Goal: Transaction & Acquisition: Download file/media

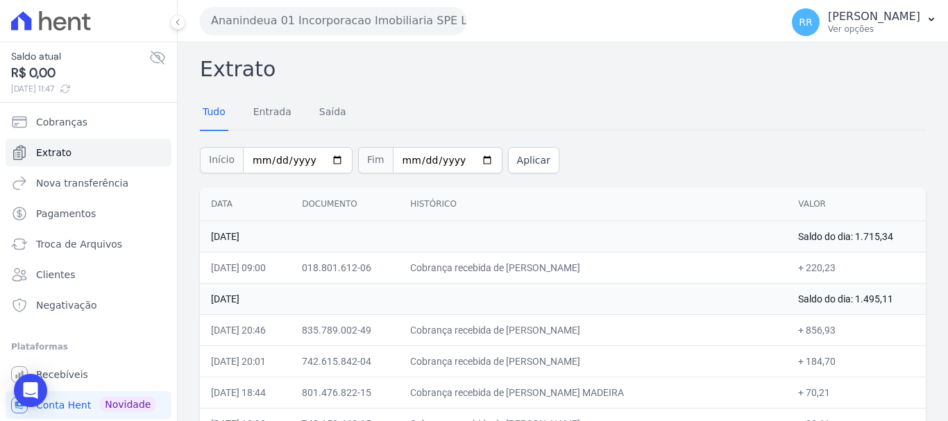
click at [285, 3] on div "Ananindeua 01 Incorporacao Imobiliaria SPE LTDA Via Sul Engenharia AGUAS DE [GE…" at bounding box center [487, 20] width 575 height 43
click at [286, 15] on button "Ananindeua 01 Incorporacao Imobiliaria SPE LTDA" at bounding box center [333, 21] width 267 height 28
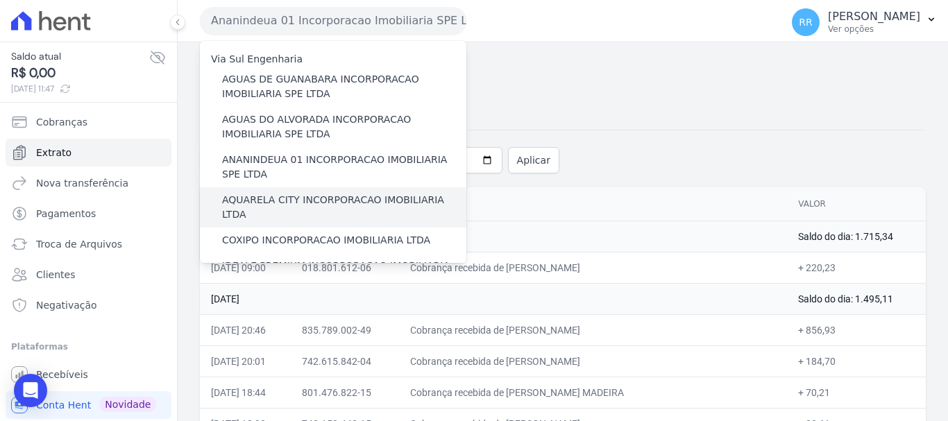
click at [319, 211] on div "AQUARELA CITY INCORPORACAO IMOBILIARIA LTDA" at bounding box center [333, 207] width 267 height 40
click at [321, 207] on label "AQUARELA CITY INCORPORACAO IMOBILIARIA LTDA" at bounding box center [344, 207] width 244 height 29
click at [0, 0] on input "AQUARELA CITY INCORPORACAO IMOBILIARIA LTDA" at bounding box center [0, 0] width 0 height 0
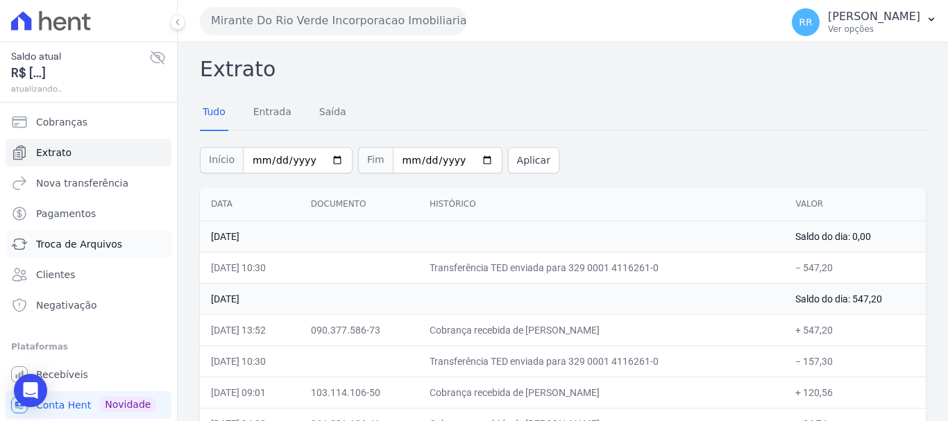
click at [51, 238] on span "Troca de Arquivos" at bounding box center [79, 244] width 86 height 14
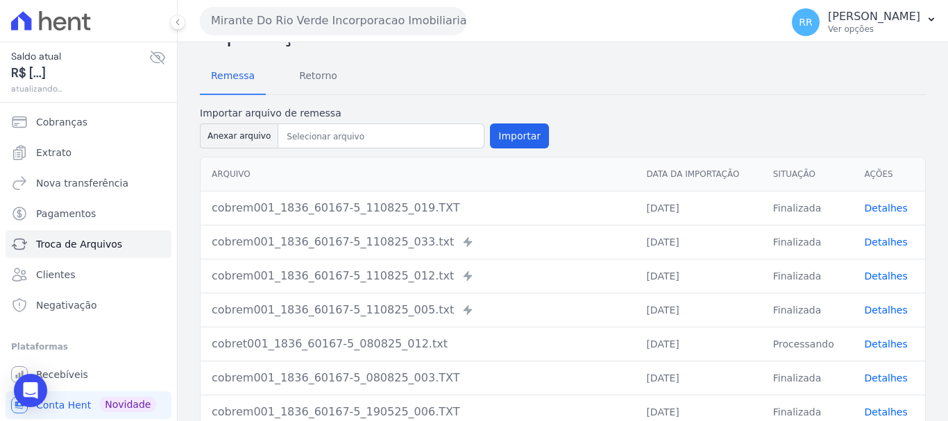
scroll to position [69, 0]
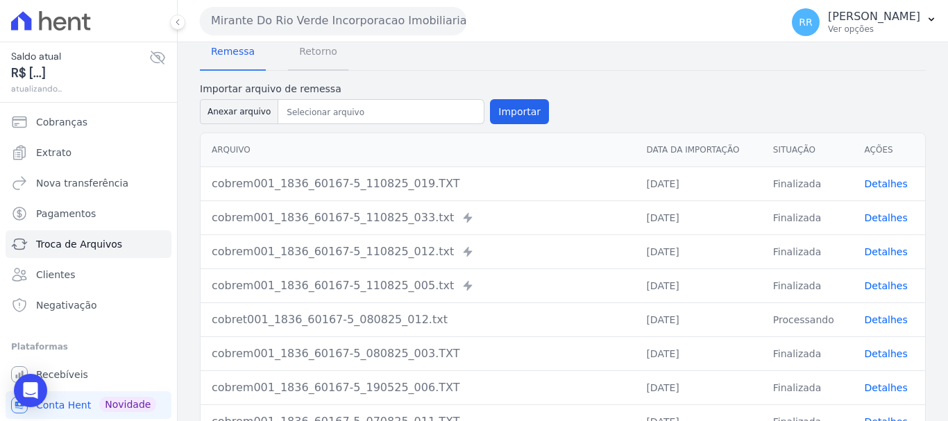
click at [321, 49] on span "Retorno" at bounding box center [318, 51] width 55 height 28
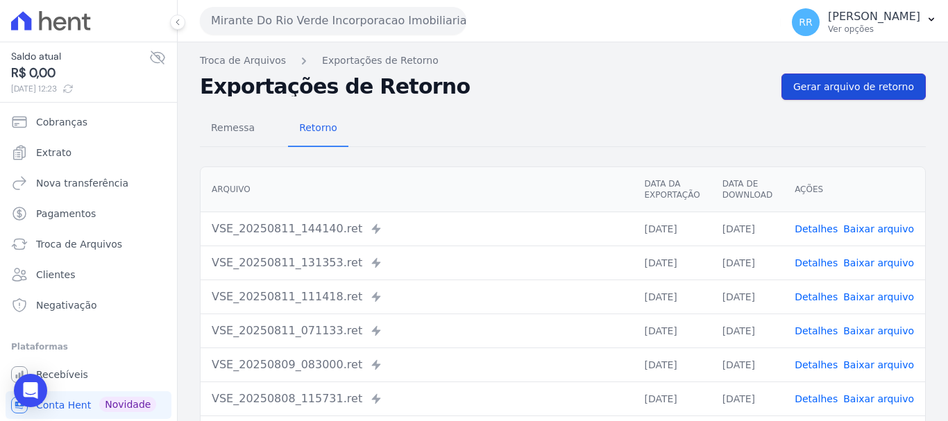
click at [838, 81] on span "Gerar arquivo de retorno" at bounding box center [853, 87] width 121 height 14
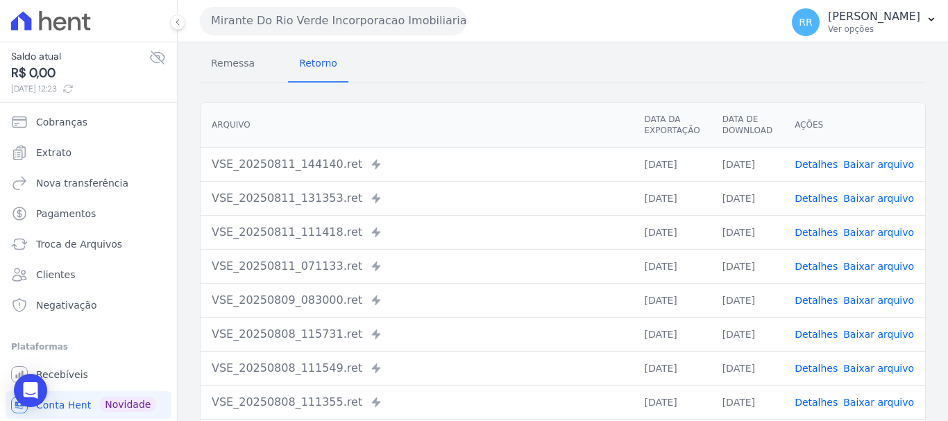
scroll to position [139, 0]
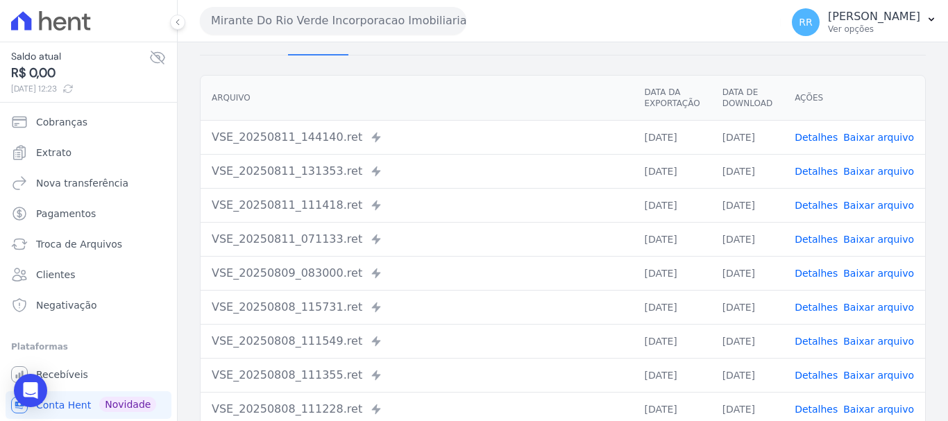
click at [330, 30] on button "Mirante Do Rio Verde Incorporacao Imobiliaria SPE LTDA" at bounding box center [333, 21] width 267 height 28
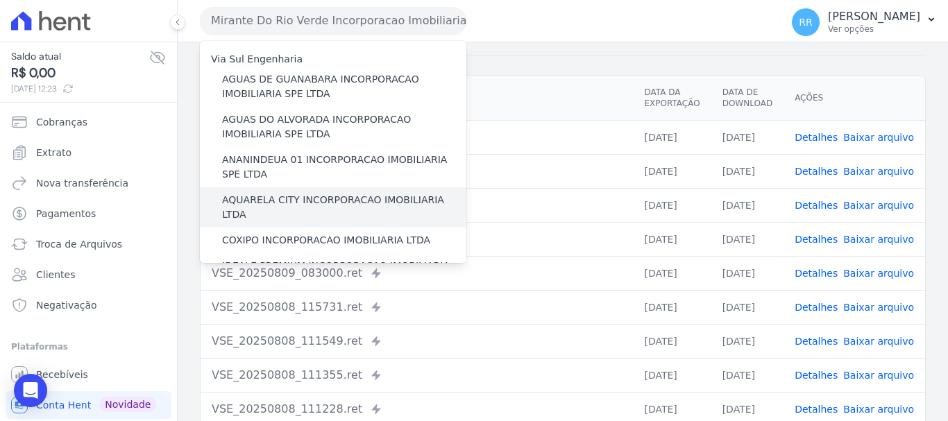
click at [292, 196] on label "AQUARELA CITY INCORPORACAO IMOBILIARIA LTDA" at bounding box center [344, 207] width 244 height 29
click at [0, 0] on input "AQUARELA CITY INCORPORACAO IMOBILIARIA LTDA" at bounding box center [0, 0] width 0 height 0
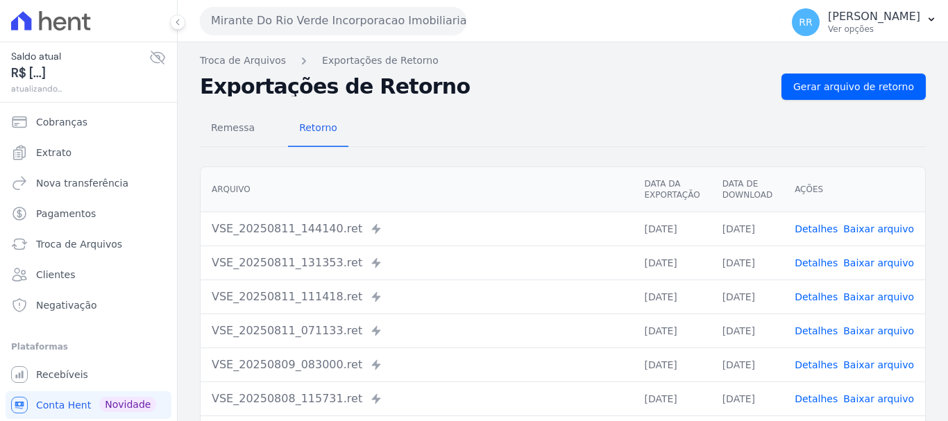
click at [324, 13] on button "Mirante Do Rio Verde Incorporacao Imobiliaria SPE LTDA" at bounding box center [333, 21] width 267 height 28
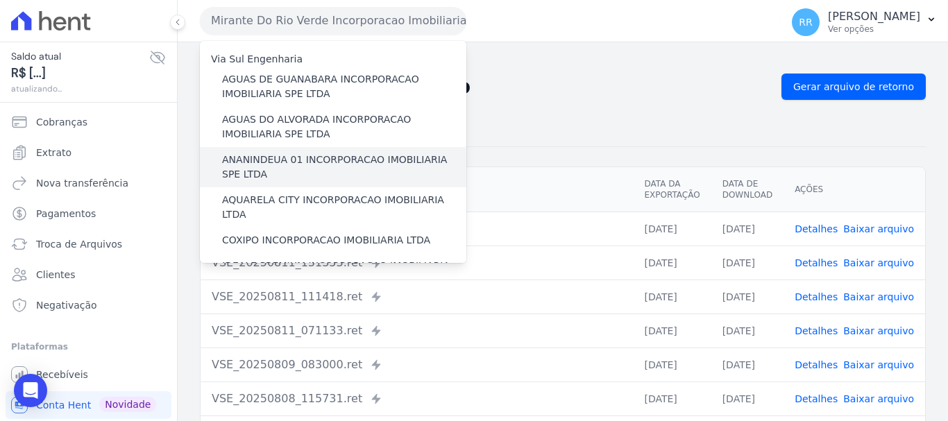
scroll to position [69, 0]
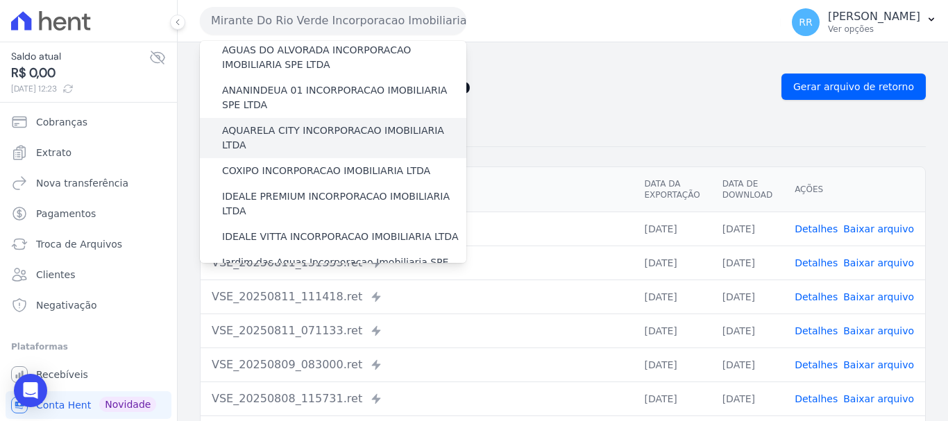
click at [281, 125] on label "AQUARELA CITY INCORPORACAO IMOBILIARIA LTDA" at bounding box center [344, 138] width 244 height 29
click at [0, 0] on input "AQUARELA CITY INCORPORACAO IMOBILIARIA LTDA" at bounding box center [0, 0] width 0 height 0
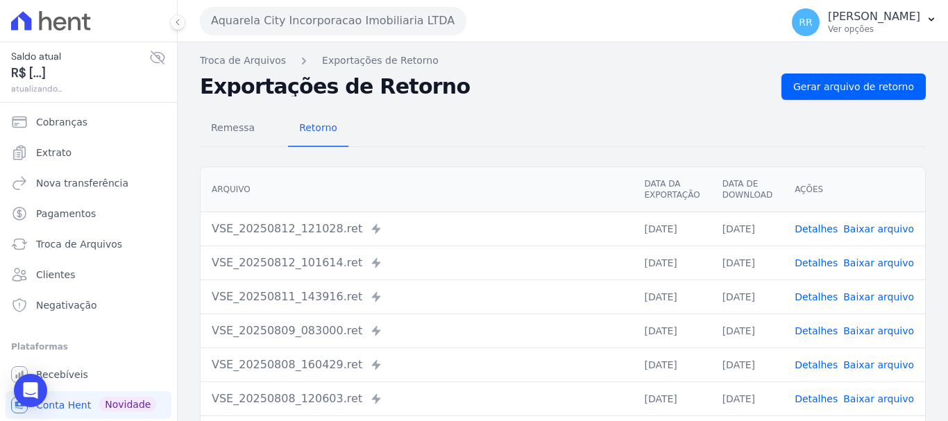
drag, startPoint x: 565, startPoint y: 97, endPoint x: 927, endPoint y: 43, distance: 366.3
click at [566, 96] on div "Exportações de Retorno Gerar arquivo de retorno" at bounding box center [563, 87] width 726 height 26
click at [876, 89] on span "Gerar arquivo de retorno" at bounding box center [853, 87] width 121 height 14
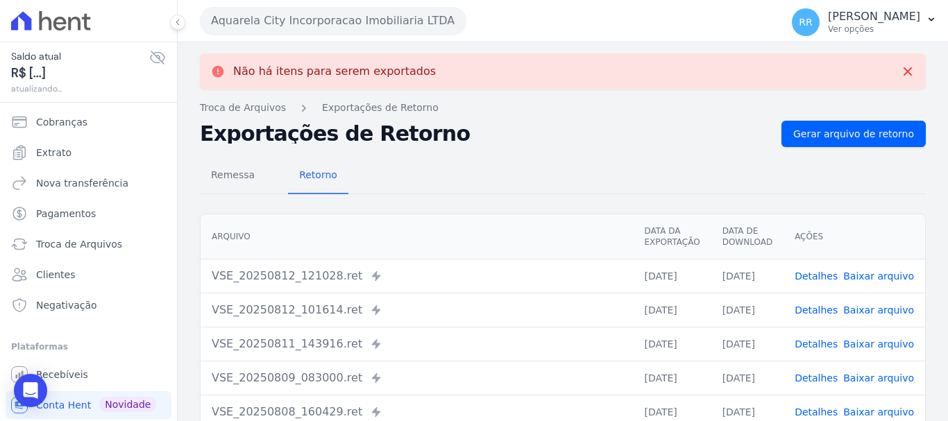
click at [831, 281] on link "Detalhes" at bounding box center [816, 276] width 43 height 11
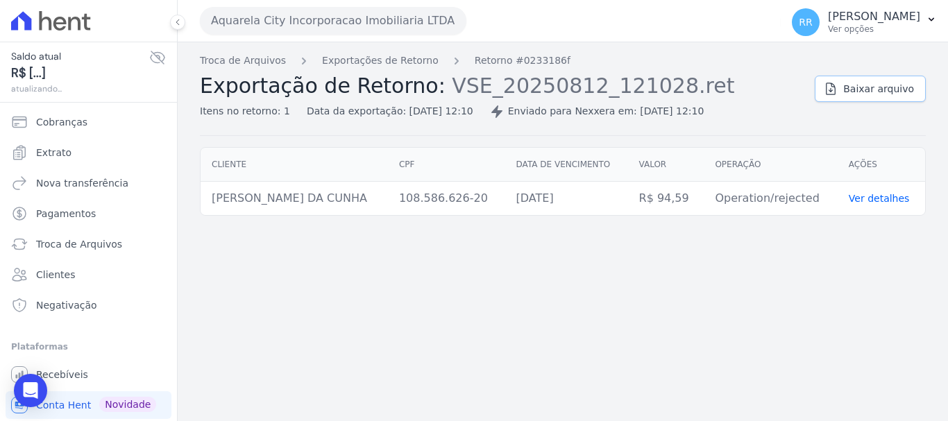
click at [870, 93] on span "Baixar arquivo" at bounding box center [878, 89] width 71 height 14
click at [534, 267] on div "Troca de Arquivos Exportações de Retorno Retorno #0233186f Exportação de Retorn…" at bounding box center [563, 231] width 770 height 379
click at [425, 62] on ol "Troca de Arquivos Exportações de Retorno Retorno #0233186f" at bounding box center [385, 60] width 371 height 15
click at [407, 60] on link "Exportações de Retorno" at bounding box center [380, 60] width 117 height 15
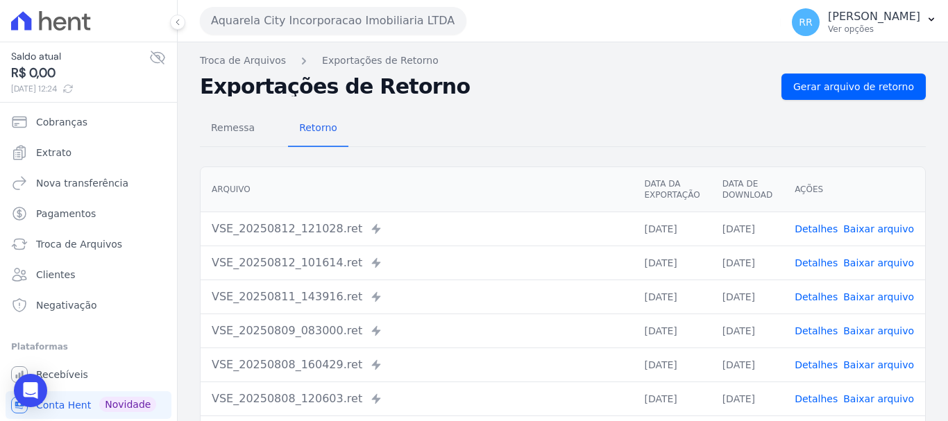
click at [820, 225] on link "Detalhes" at bounding box center [816, 228] width 43 height 11
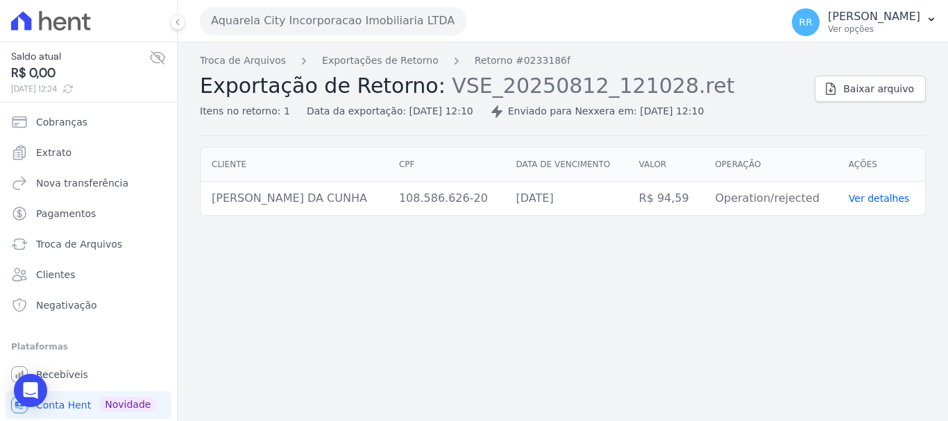
click at [614, 283] on div "Troca de Arquivos Exportações de Retorno Retorno #0233186f Exportação de Retorn…" at bounding box center [563, 231] width 770 height 379
click at [403, 70] on div "Troca de Arquivos Exportações de Retorno Retorno #0233186f Exportação de Retorn…" at bounding box center [502, 85] width 604 height 65
click at [400, 58] on link "Exportações de Retorno" at bounding box center [380, 60] width 117 height 15
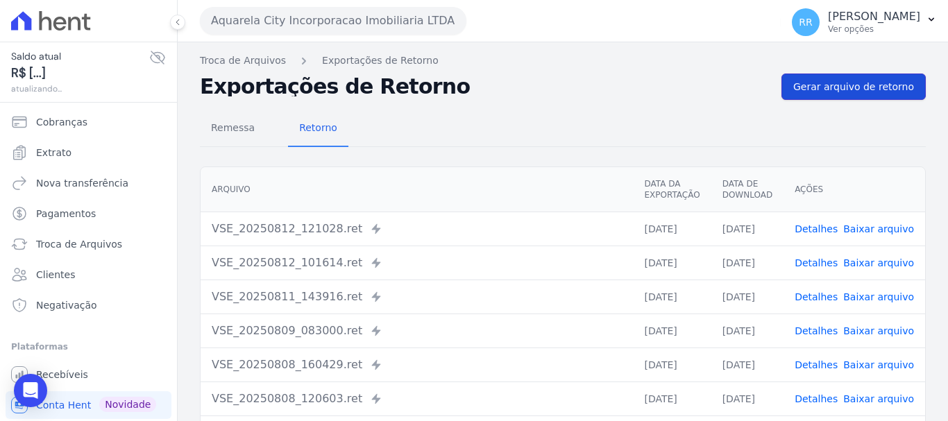
click at [870, 94] on link "Gerar arquivo de retorno" at bounding box center [854, 87] width 144 height 26
click at [870, 85] on span "Gerar arquivo de retorno" at bounding box center [853, 87] width 121 height 14
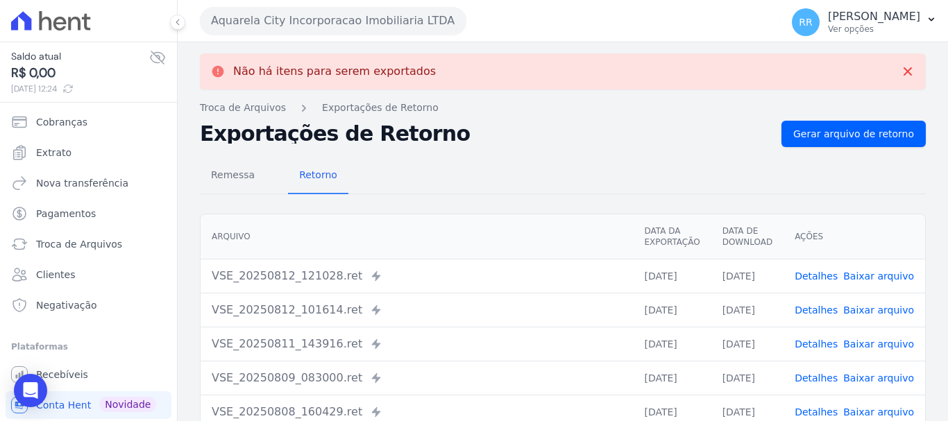
click at [602, 140] on h2 "Exportações de Retorno" at bounding box center [485, 133] width 571 height 19
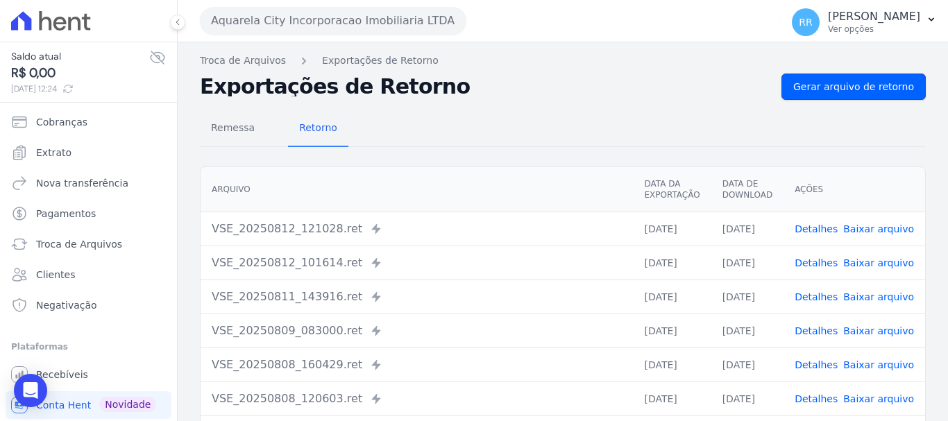
drag, startPoint x: 857, startPoint y: 88, endPoint x: 507, endPoint y: 89, distance: 350.5
click at [856, 88] on span "Gerar arquivo de retorno" at bounding box center [853, 87] width 121 height 14
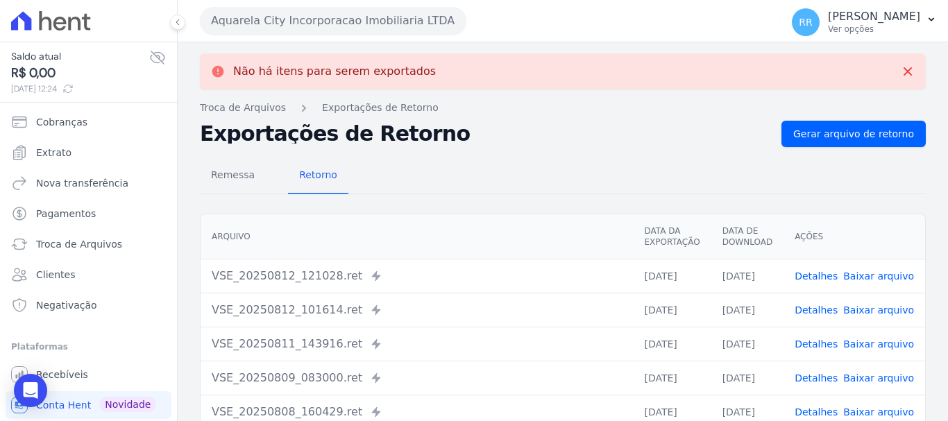
click at [824, 280] on link "Detalhes" at bounding box center [816, 276] width 43 height 11
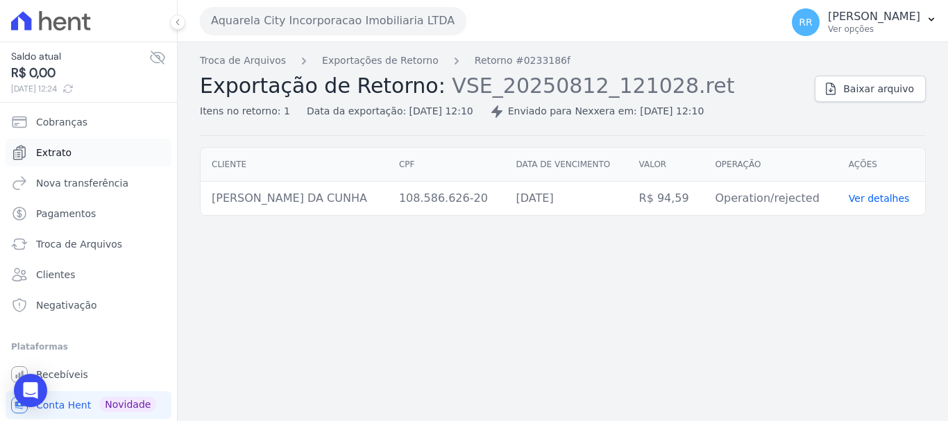
click at [53, 153] on span "Extrato" at bounding box center [53, 153] width 35 height 14
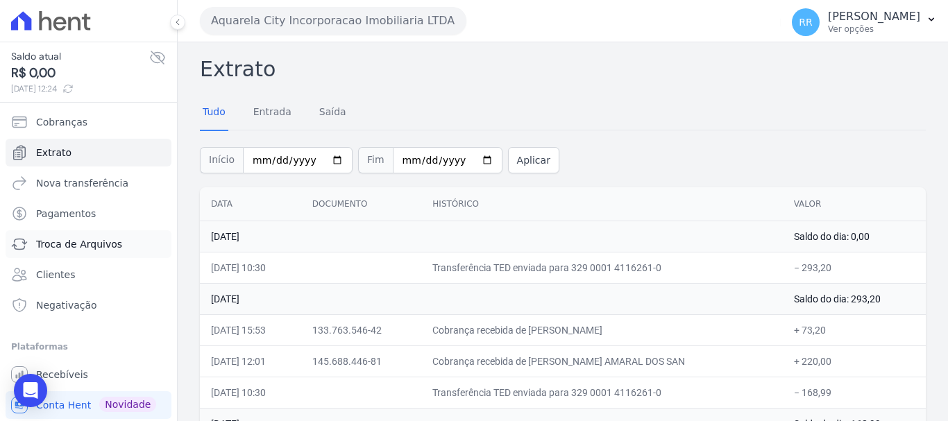
click at [54, 239] on span "Troca de Arquivos" at bounding box center [79, 244] width 86 height 14
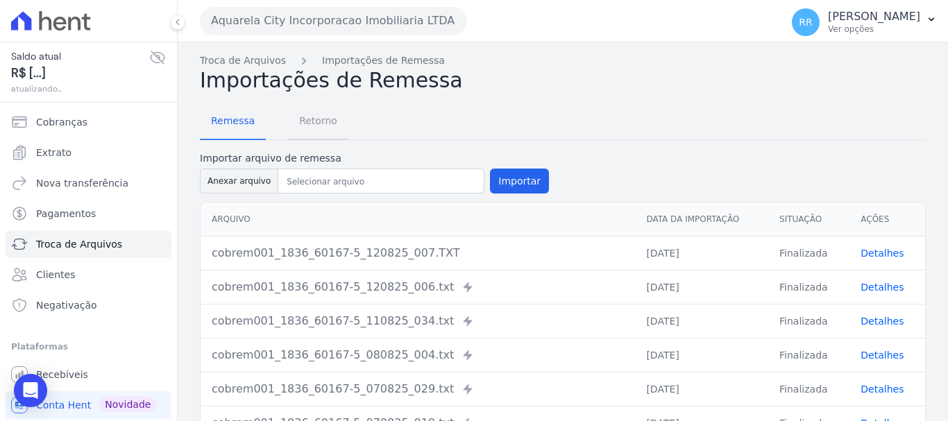
click at [310, 121] on span "Retorno" at bounding box center [318, 121] width 55 height 28
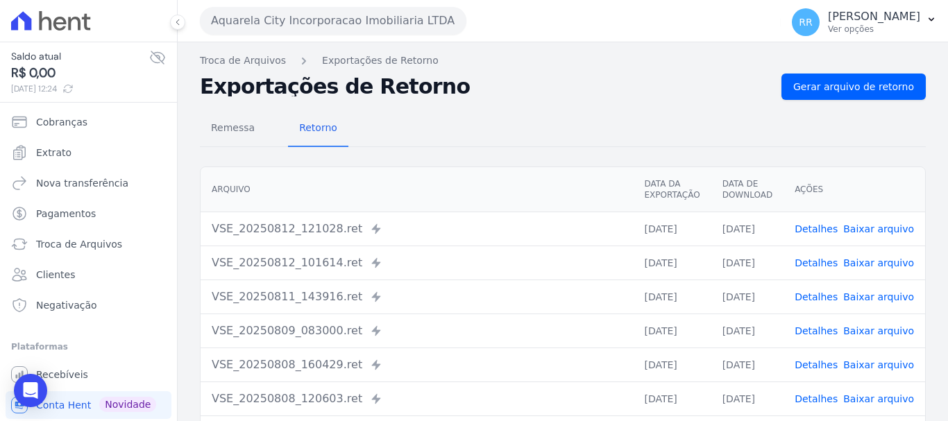
click at [872, 225] on link "Baixar arquivo" at bounding box center [878, 228] width 71 height 11
click at [866, 85] on span "Gerar arquivo de retorno" at bounding box center [853, 87] width 121 height 14
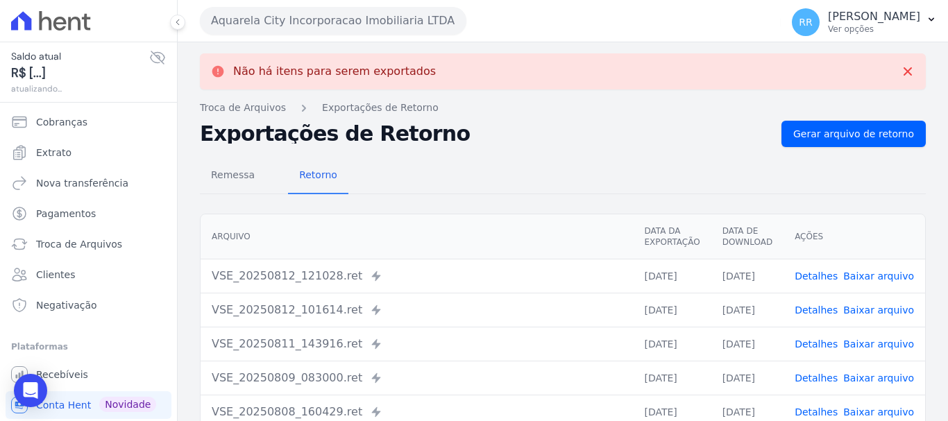
click at [487, 140] on h2 "Exportações de Retorno" at bounding box center [485, 133] width 571 height 19
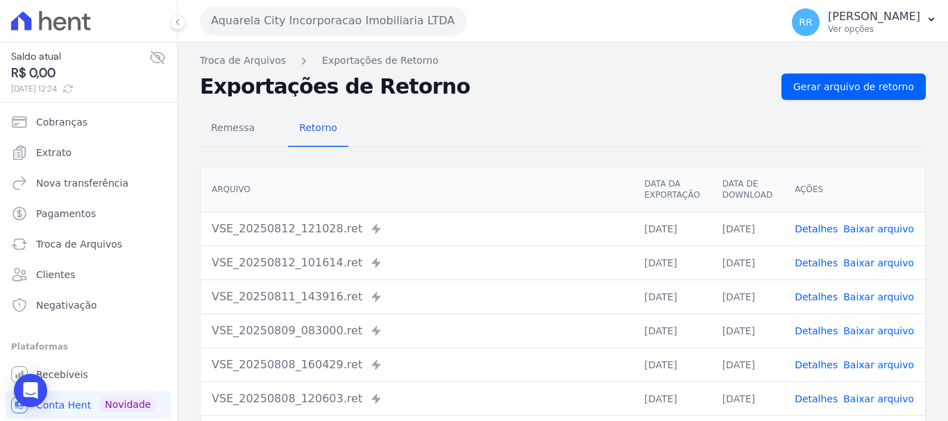
click at [518, 144] on div "Remessa Retorno" at bounding box center [563, 129] width 726 height 36
click at [845, 83] on span "Gerar arquivo de retorno" at bounding box center [853, 87] width 121 height 14
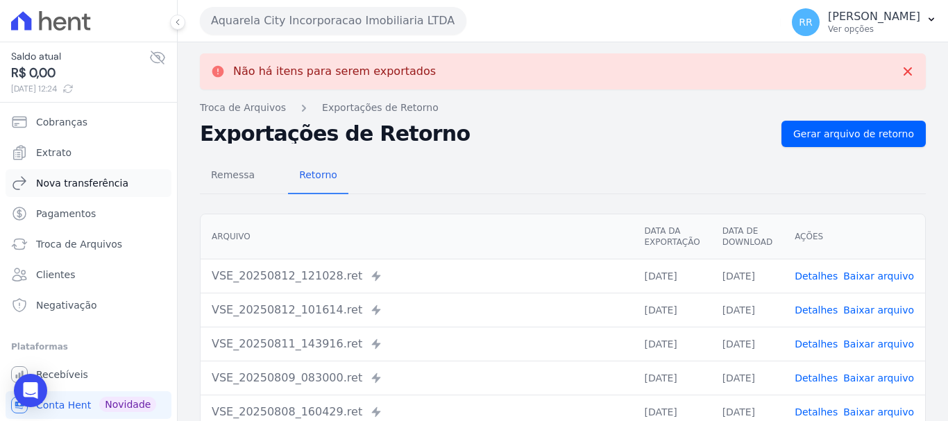
click at [62, 183] on span "Nova transferência" at bounding box center [82, 183] width 92 height 14
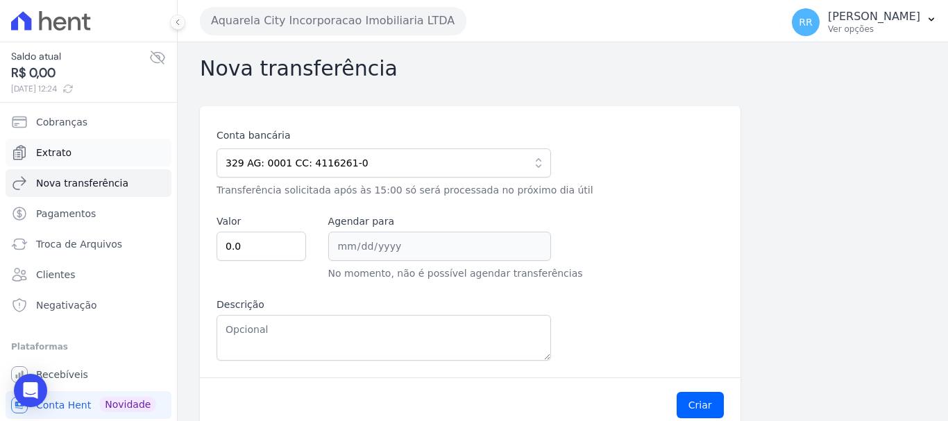
click at [46, 163] on link "Extrato" at bounding box center [89, 153] width 166 height 28
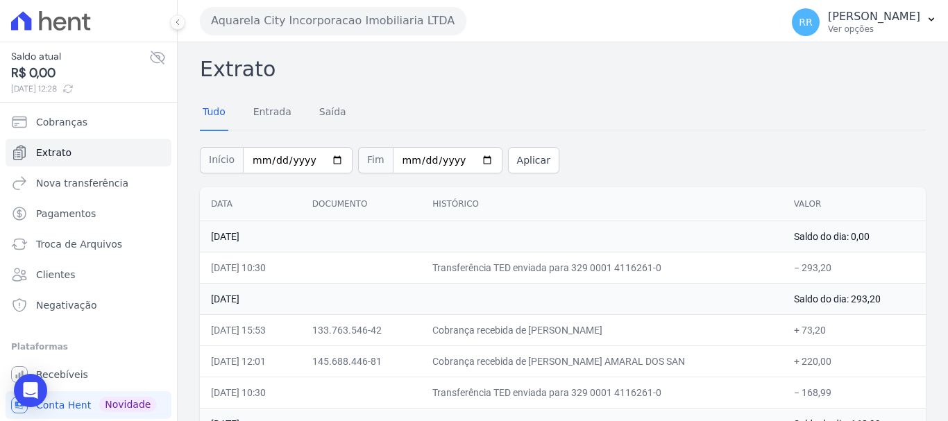
click at [649, 96] on div "Tudo Entrada Saída" at bounding box center [563, 113] width 726 height 34
click at [76, 245] on span "Troca de Arquivos" at bounding box center [79, 244] width 86 height 14
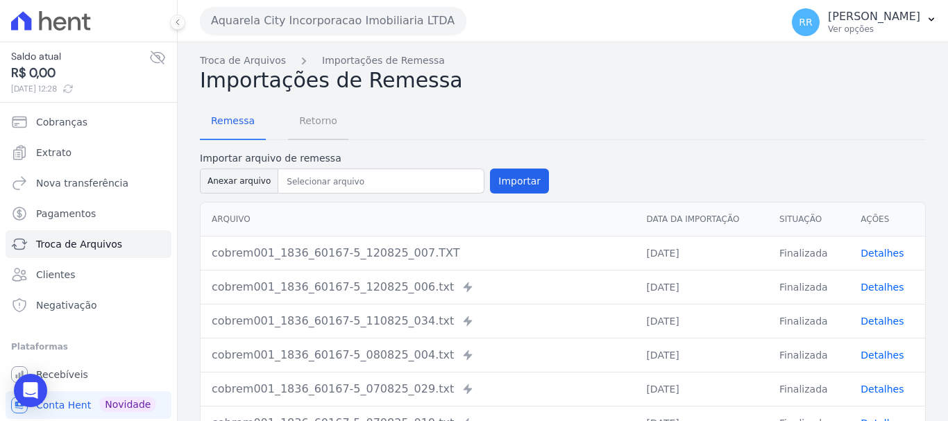
click at [301, 121] on span "Retorno" at bounding box center [318, 121] width 55 height 28
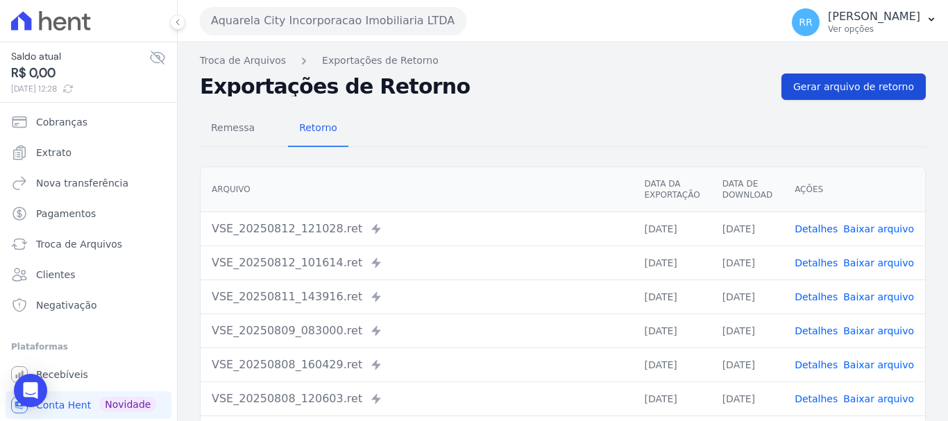
drag, startPoint x: 872, startPoint y: 83, endPoint x: 617, endPoint y: 129, distance: 259.5
click at [872, 83] on span "Gerar arquivo de retorno" at bounding box center [853, 87] width 121 height 14
drag, startPoint x: 577, startPoint y: 122, endPoint x: 579, endPoint y: 180, distance: 57.6
click at [577, 122] on div "Remessa Retorno" at bounding box center [563, 129] width 726 height 36
click at [823, 268] on link "Detalhes" at bounding box center [816, 263] width 43 height 11
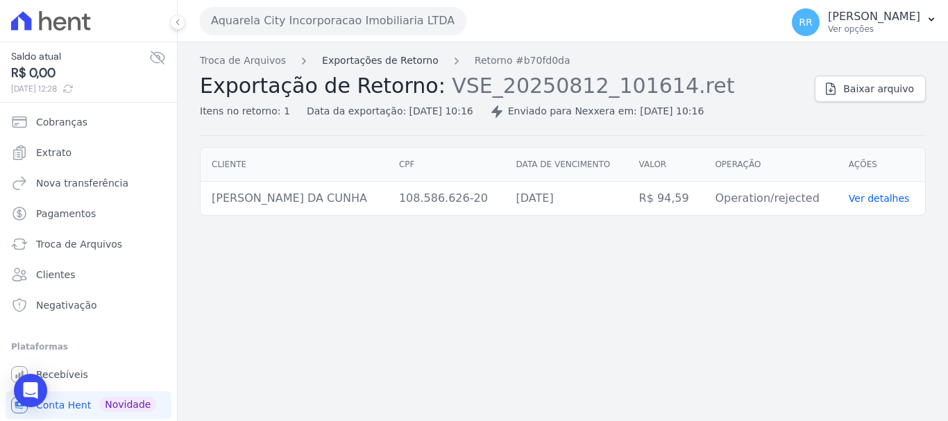
click at [403, 58] on link "Exportações de Retorno" at bounding box center [380, 60] width 117 height 15
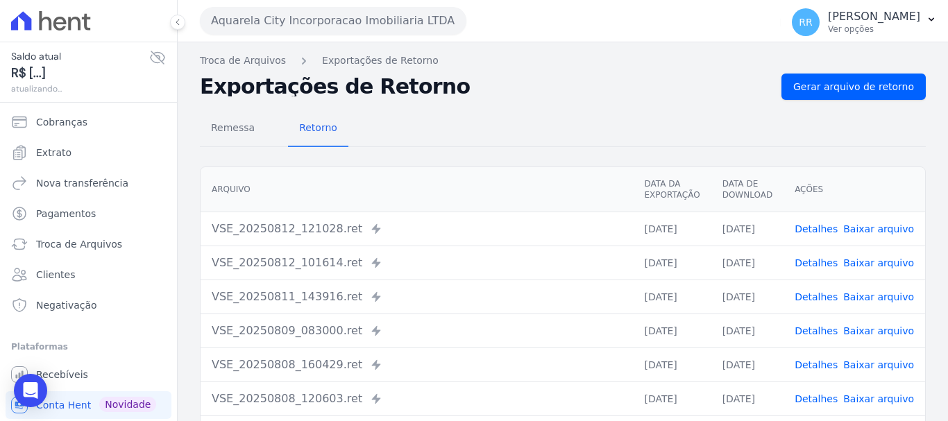
click at [820, 233] on link "Detalhes" at bounding box center [816, 228] width 43 height 11
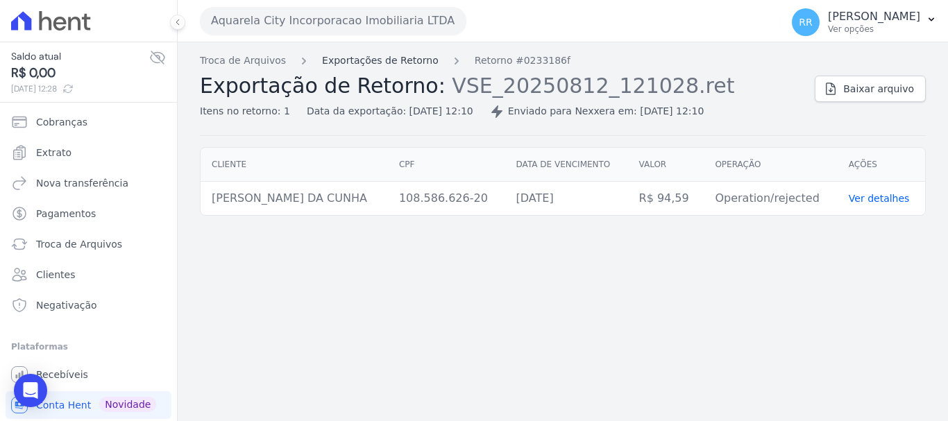
click at [404, 57] on link "Exportações de Retorno" at bounding box center [380, 60] width 117 height 15
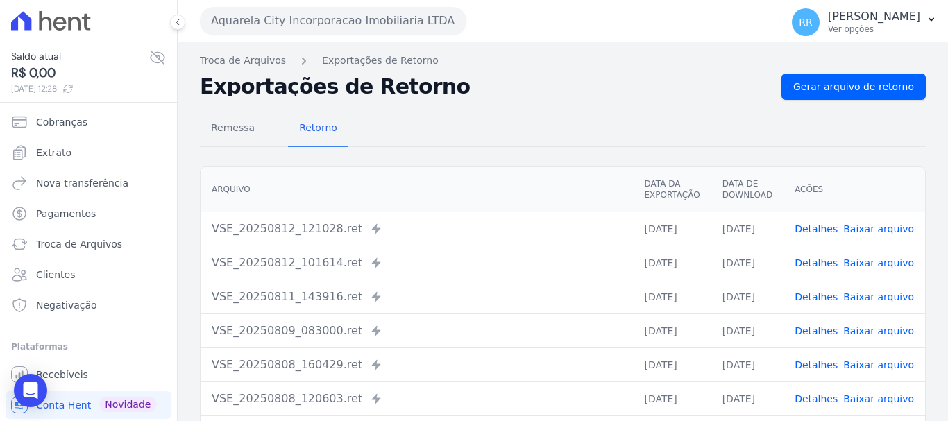
click at [817, 298] on link "Detalhes" at bounding box center [816, 297] width 43 height 11
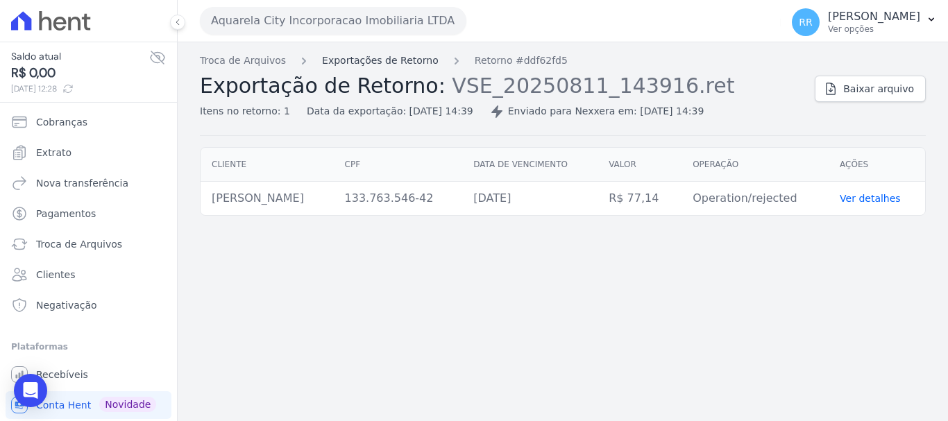
click at [361, 57] on link "Exportações de Retorno" at bounding box center [380, 60] width 117 height 15
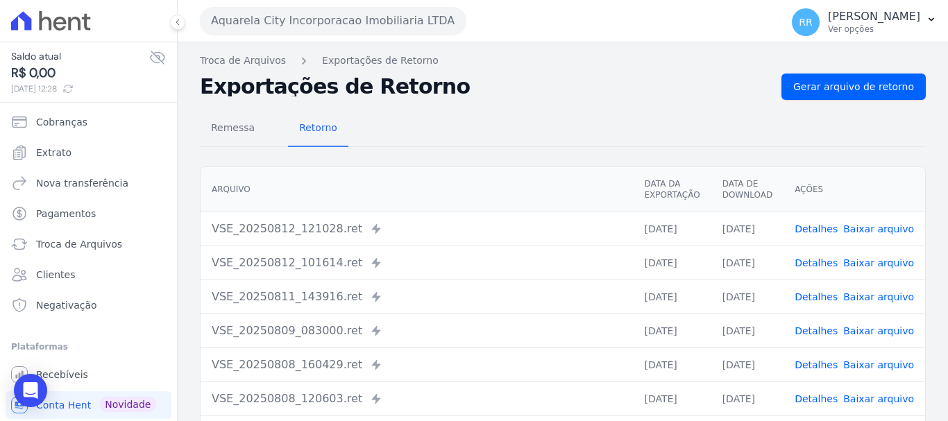
click at [827, 264] on link "Detalhes" at bounding box center [816, 263] width 43 height 11
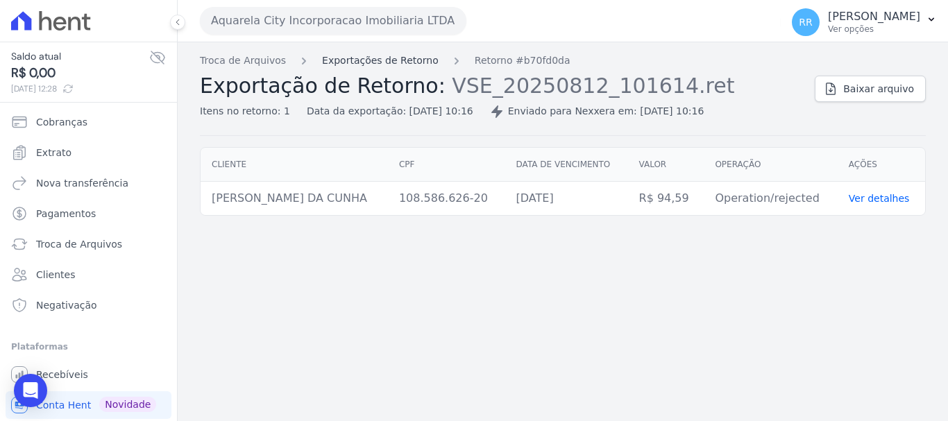
click at [355, 67] on link "Exportações de Retorno" at bounding box center [380, 60] width 117 height 15
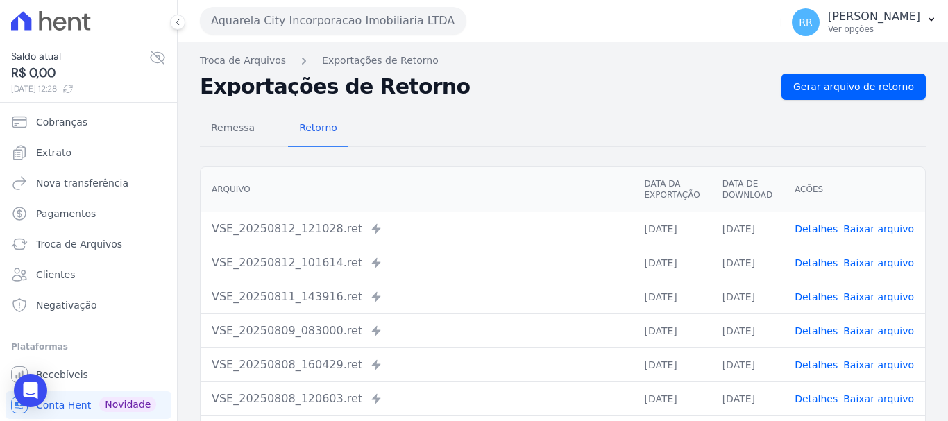
click at [819, 233] on link "Detalhes" at bounding box center [816, 228] width 43 height 11
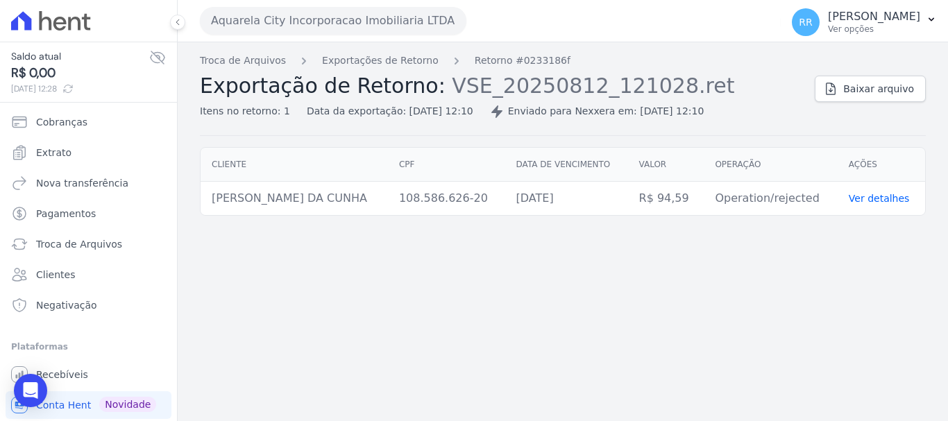
click at [887, 199] on link "Ver detalhes" at bounding box center [879, 198] width 61 height 11
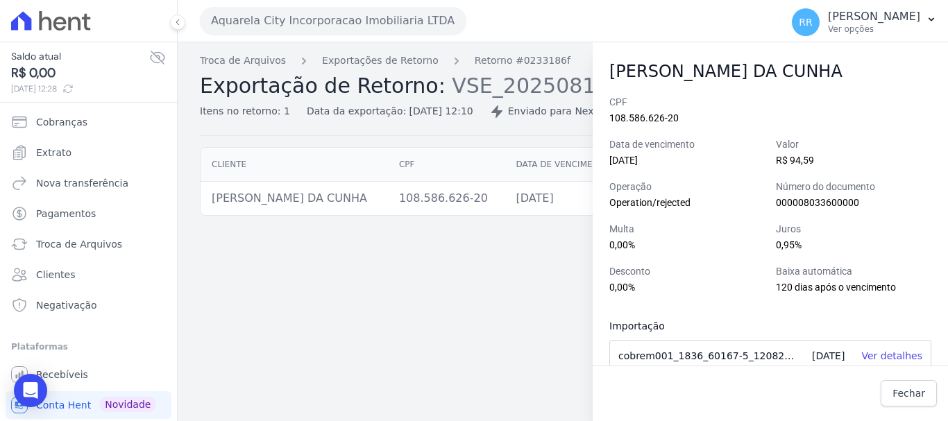
click at [424, 229] on div "Troca de Arquivos Exportações de Retorno Retorno #0233186f Exportação de Retorn…" at bounding box center [563, 231] width 770 height 379
click at [414, 289] on div "Troca de Arquivos Exportações de Retorno Retorno #0233186f Exportação de Retorn…" at bounding box center [563, 231] width 770 height 379
click at [373, 338] on div "Troca de Arquivos Exportações de Retorno Retorno #0233186f Exportação de Retorn…" at bounding box center [563, 231] width 770 height 379
click at [911, 393] on span "Fechar" at bounding box center [909, 394] width 33 height 14
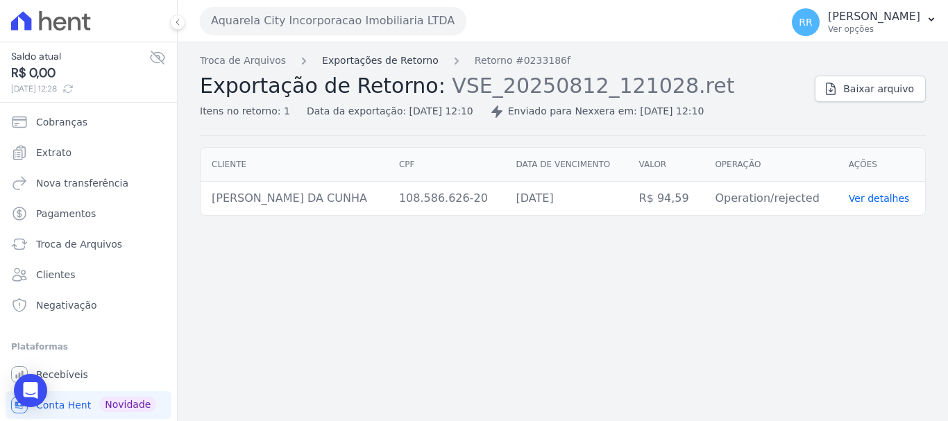
click at [408, 58] on link "Exportações de Retorno" at bounding box center [380, 60] width 117 height 15
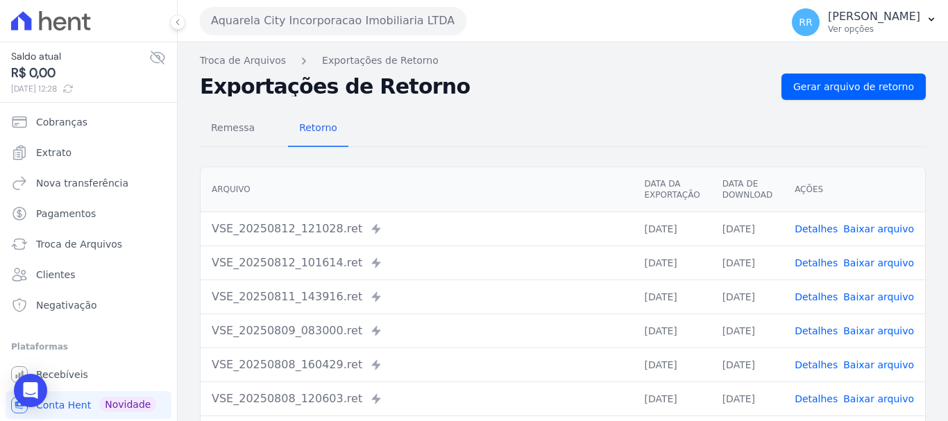
click at [818, 265] on link "Detalhes" at bounding box center [816, 263] width 43 height 11
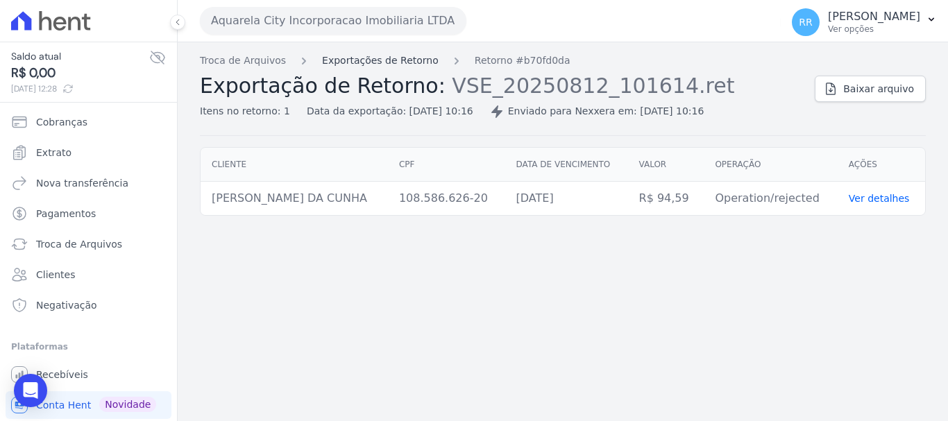
click at [412, 65] on link "Exportações de Retorno" at bounding box center [380, 60] width 117 height 15
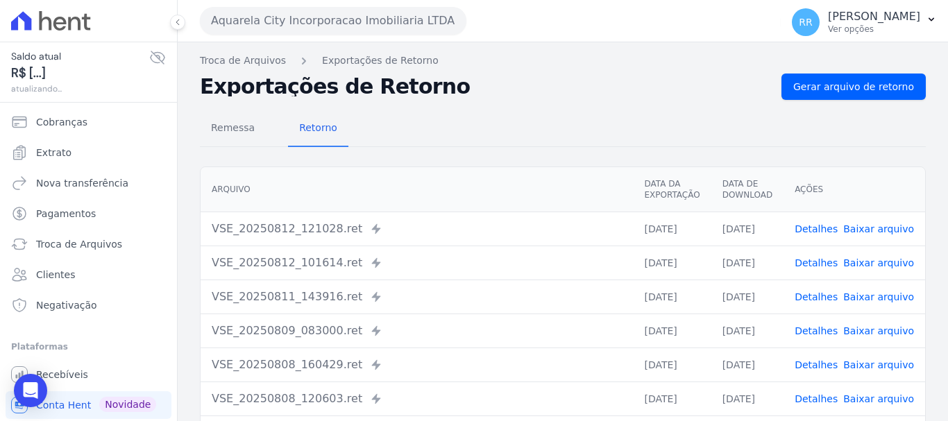
click at [816, 228] on link "Detalhes" at bounding box center [816, 228] width 43 height 11
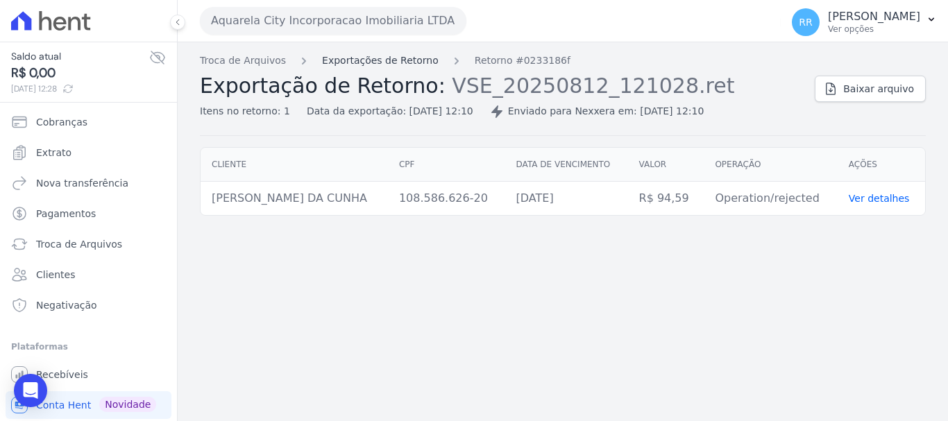
click at [399, 67] on link "Exportações de Retorno" at bounding box center [380, 60] width 117 height 15
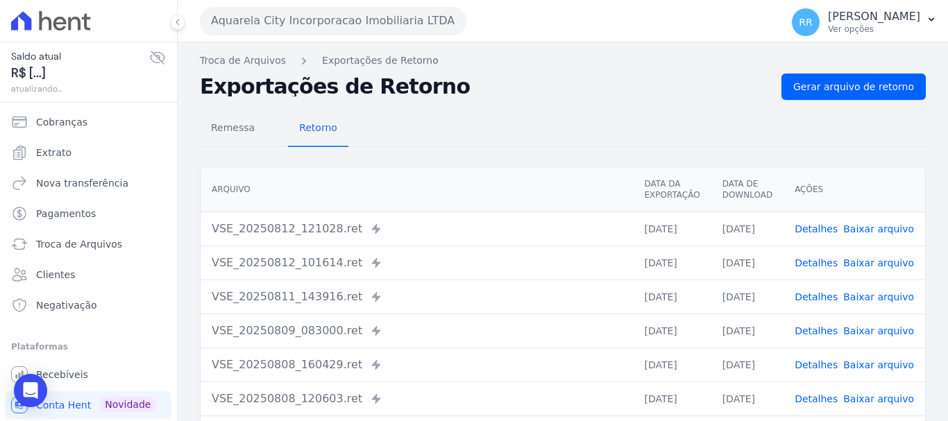
click at [817, 267] on link "Detalhes" at bounding box center [816, 263] width 43 height 11
